Goal: Information Seeking & Learning: Check status

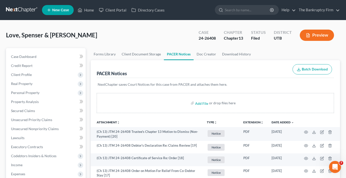
click at [90, 2] on nav "Home New Case Client Portal Directory Cases The Bankruptcy Firm [EMAIL_ADDRESS]…" at bounding box center [173, 10] width 346 height 20
click at [87, 13] on link "Home" at bounding box center [85, 10] width 21 height 9
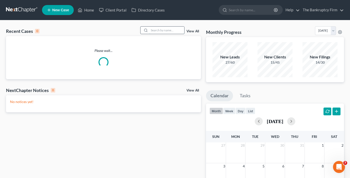
click at [161, 30] on input "search" at bounding box center [166, 30] width 35 height 7
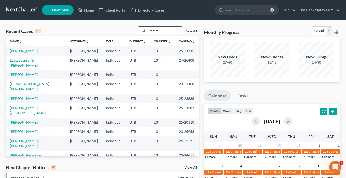
type input "person"
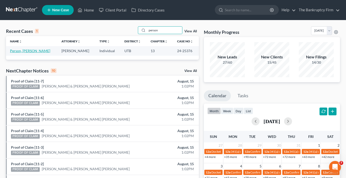
click at [19, 50] on link "Person, [PERSON_NAME]" at bounding box center [30, 51] width 40 height 4
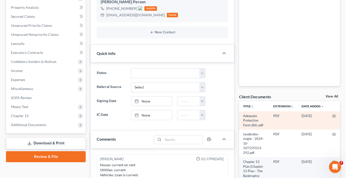
scroll to position [100, 0]
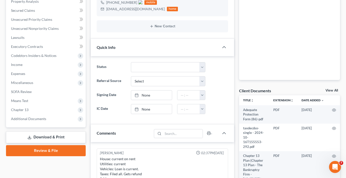
click at [333, 90] on link "View All" at bounding box center [332, 91] width 13 height 4
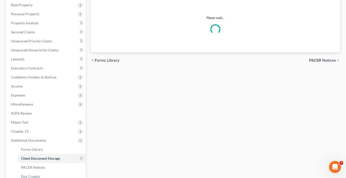
scroll to position [4, 0]
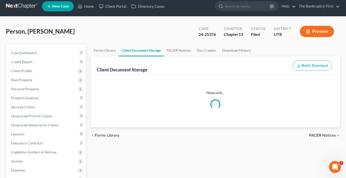
select select "30"
select select "26"
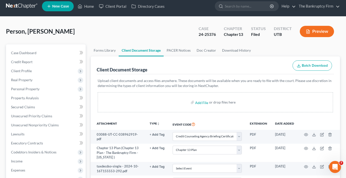
scroll to position [0, 0]
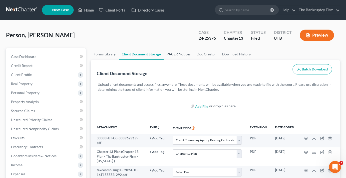
click at [179, 54] on link "PACER Notices" at bounding box center [179, 54] width 30 height 12
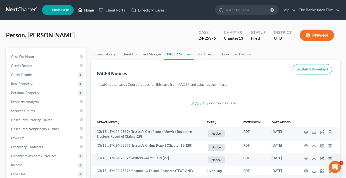
click at [87, 12] on link "Home" at bounding box center [85, 10] width 21 height 9
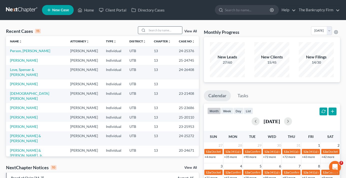
click at [160, 31] on input "search" at bounding box center [164, 30] width 35 height 7
type input "[PERSON_NAME]"
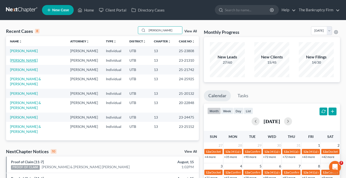
click at [21, 62] on link "[PERSON_NAME]" at bounding box center [24, 60] width 28 height 4
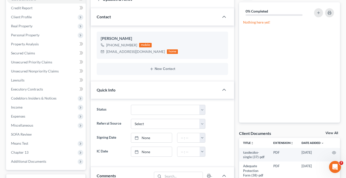
scroll to position [75, 0]
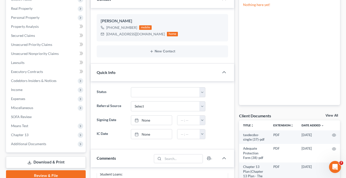
click at [332, 116] on link "View All" at bounding box center [332, 116] width 13 height 4
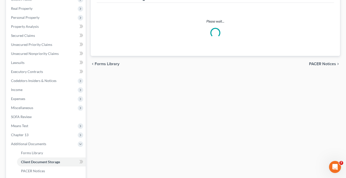
scroll to position [42, 0]
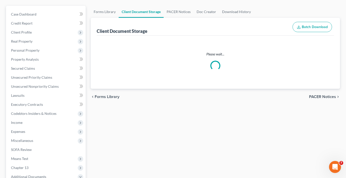
select select "30"
select select "26"
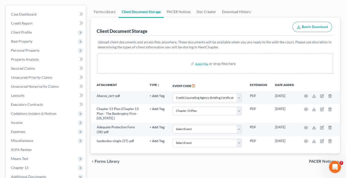
scroll to position [0, 0]
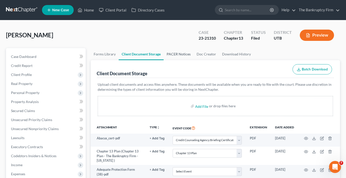
click at [178, 53] on link "PACER Notices" at bounding box center [179, 54] width 30 height 12
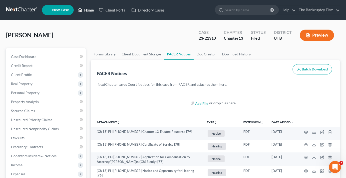
click at [87, 10] on link "Home" at bounding box center [85, 10] width 21 height 9
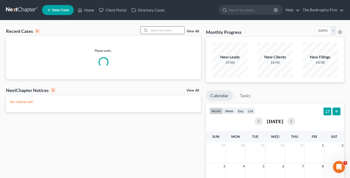
click at [159, 28] on input "search" at bounding box center [166, 30] width 35 height 7
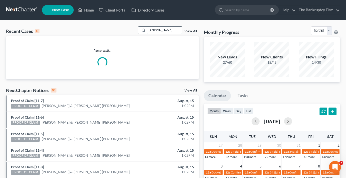
type input "[PERSON_NAME]"
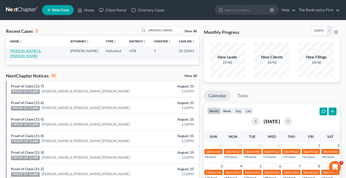
click at [29, 51] on link "[PERSON_NAME] & [PERSON_NAME]" at bounding box center [25, 53] width 31 height 9
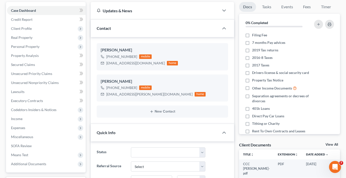
scroll to position [50, 0]
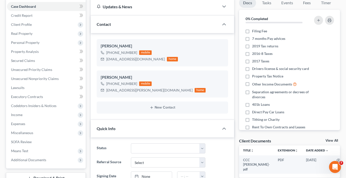
click at [334, 141] on link "View All" at bounding box center [332, 141] width 13 height 4
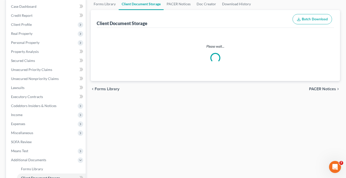
scroll to position [26, 0]
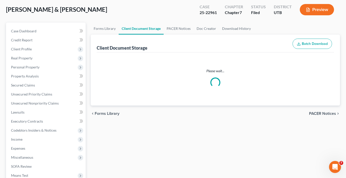
select select "30"
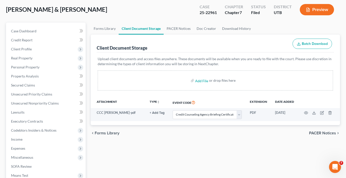
scroll to position [0, 0]
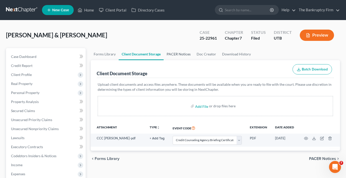
click at [171, 57] on link "PACER Notices" at bounding box center [179, 54] width 30 height 12
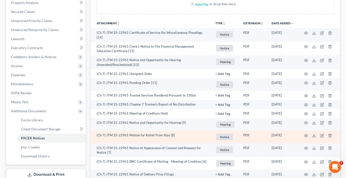
scroll to position [100, 0]
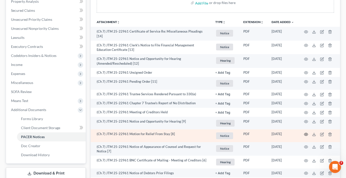
click at [306, 133] on icon "button" at bounding box center [306, 134] width 4 height 4
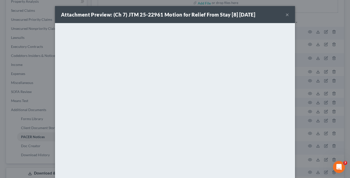
click at [286, 14] on button "×" at bounding box center [288, 15] width 4 height 6
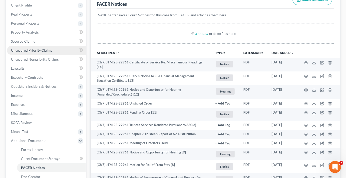
scroll to position [50, 0]
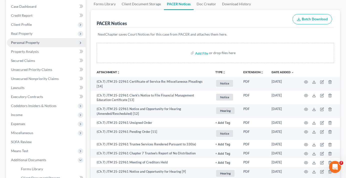
click at [24, 42] on span "Personal Property" at bounding box center [25, 42] width 29 height 4
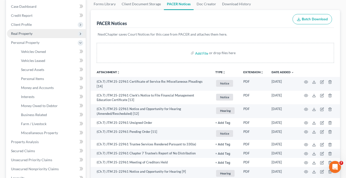
click at [22, 34] on span "Real Property" at bounding box center [22, 33] width 22 height 4
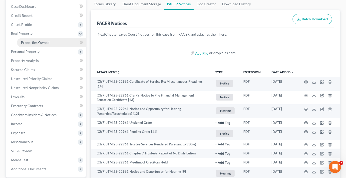
click at [30, 43] on span "Properties Owned" at bounding box center [35, 42] width 29 height 4
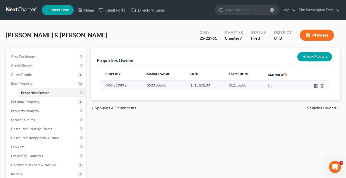
click at [317, 86] on icon "button" at bounding box center [316, 86] width 4 height 4
select select "46"
select select "28"
select select "2"
select select "0"
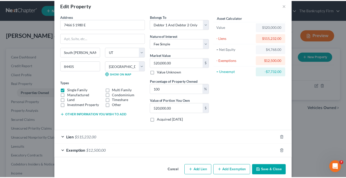
scroll to position [16, 0]
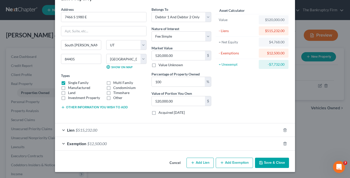
click at [173, 164] on button "Cancel" at bounding box center [175, 163] width 19 height 10
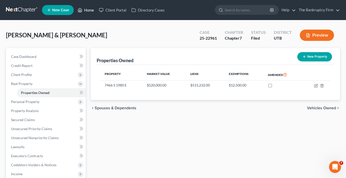
click at [88, 10] on link "Home" at bounding box center [85, 10] width 21 height 9
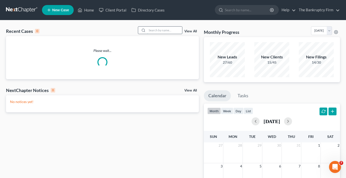
click at [154, 29] on input "search" at bounding box center [164, 30] width 35 height 7
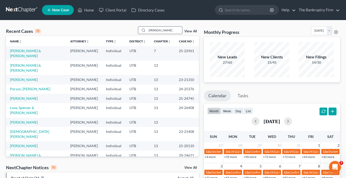
type input "[PERSON_NAME]"
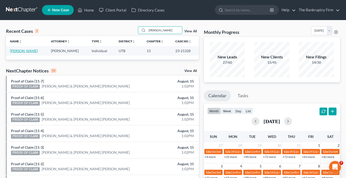
click at [23, 50] on link "[PERSON_NAME]" at bounding box center [24, 51] width 28 height 4
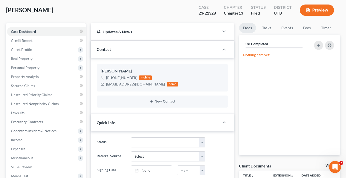
scroll to position [50, 0]
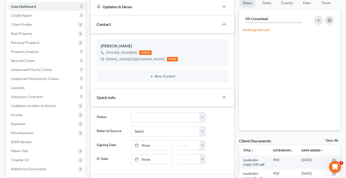
click at [330, 140] on link "View All" at bounding box center [332, 141] width 13 height 4
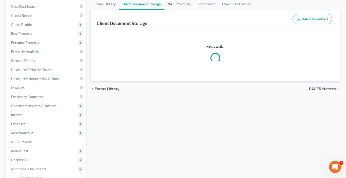
select select "30"
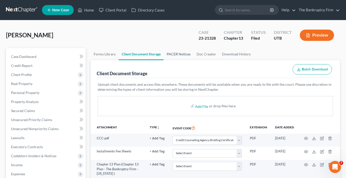
click at [179, 54] on link "PACER Notices" at bounding box center [179, 54] width 30 height 12
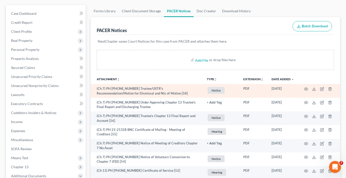
scroll to position [50, 0]
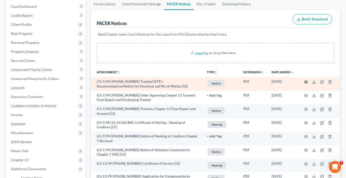
click at [306, 81] on circle "button" at bounding box center [306, 81] width 1 height 1
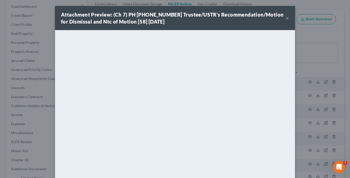
click at [286, 17] on button "×" at bounding box center [288, 18] width 4 height 6
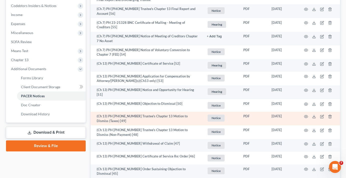
scroll to position [150, 0]
click at [307, 116] on icon "button" at bounding box center [306, 116] width 4 height 4
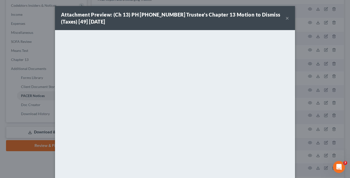
click at [286, 17] on button "×" at bounding box center [288, 18] width 4 height 6
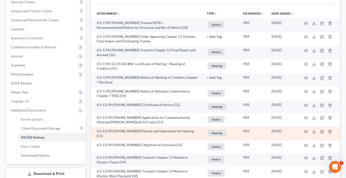
scroll to position [100, 0]
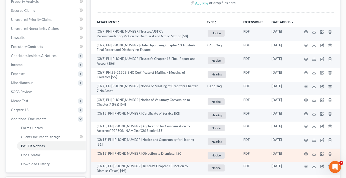
drag, startPoint x: 87, startPoint y: 173, endPoint x: 106, endPoint y: 159, distance: 23.2
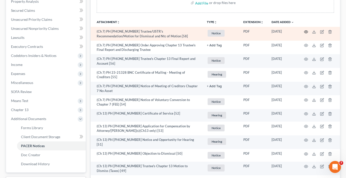
click at [307, 31] on icon "button" at bounding box center [306, 32] width 4 height 4
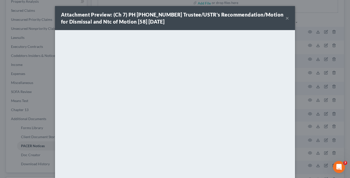
click at [286, 19] on button "×" at bounding box center [288, 18] width 4 height 6
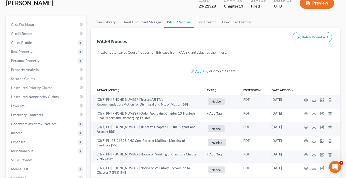
scroll to position [0, 0]
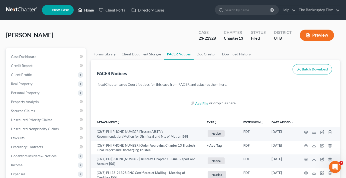
click at [88, 10] on link "Home" at bounding box center [85, 10] width 21 height 9
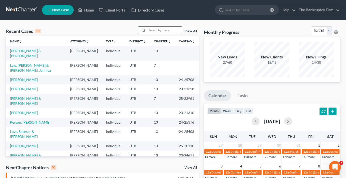
click at [153, 31] on input "search" at bounding box center [164, 30] width 35 height 7
type input "[PERSON_NAME]"
